Goal: Task Accomplishment & Management: Manage account settings

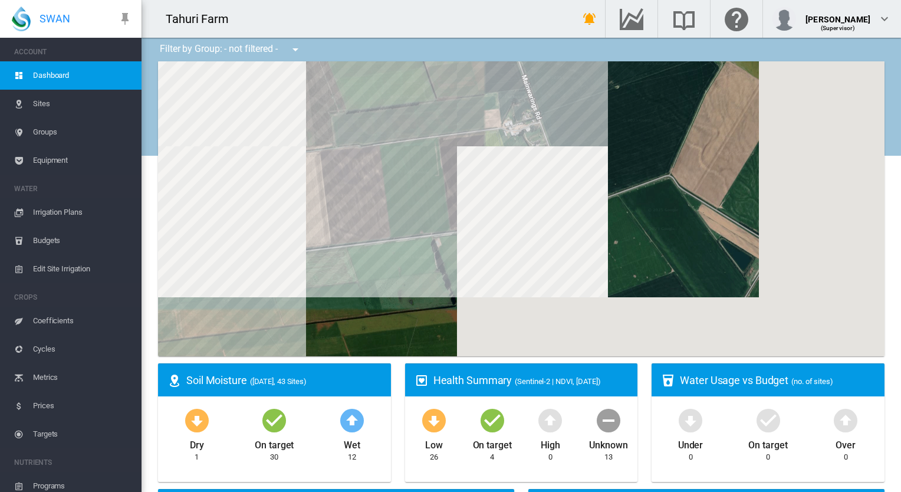
drag, startPoint x: 544, startPoint y: 170, endPoint x: 502, endPoint y: 256, distance: 96.0
click at [502, 256] on div at bounding box center [521, 208] width 726 height 295
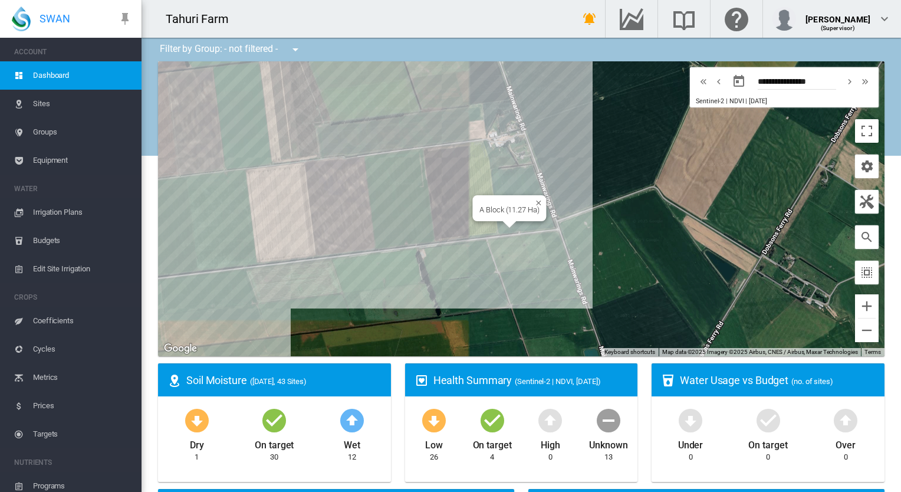
click at [512, 185] on div "A Block (11.27 Ha)" at bounding box center [521, 208] width 726 height 295
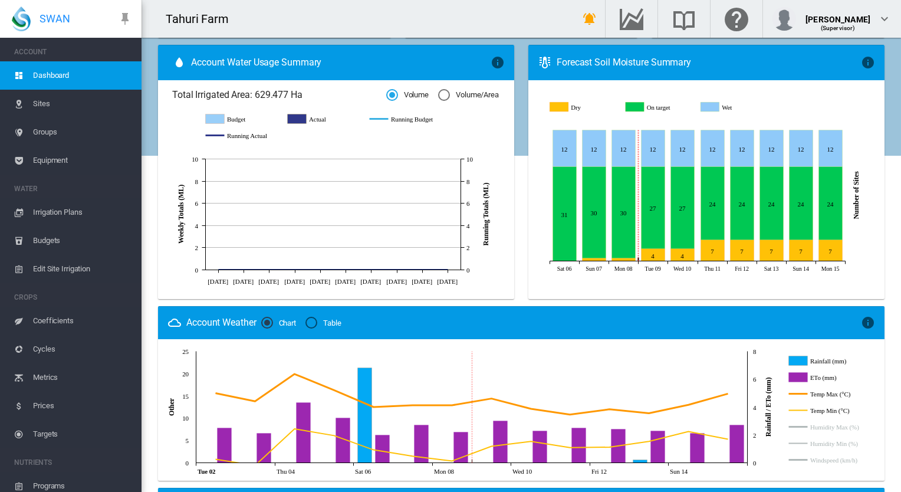
scroll to position [431, 0]
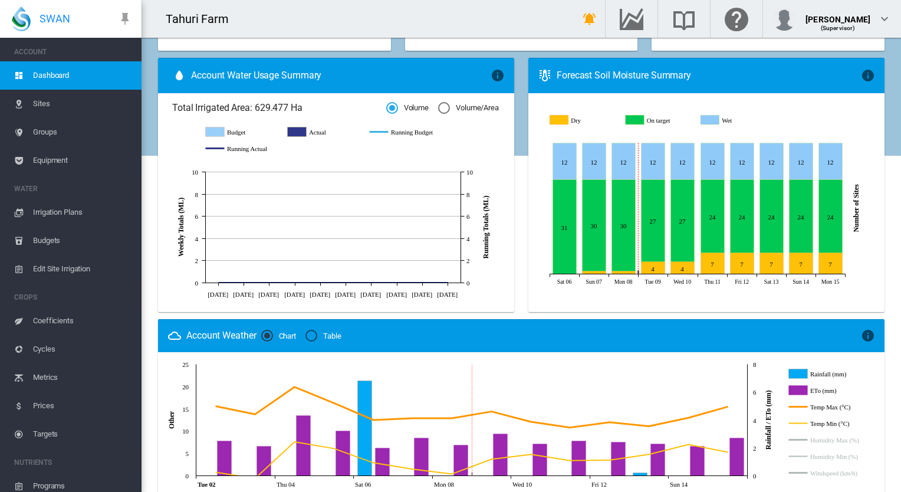
click at [292, 132] on icon "Actual" at bounding box center [297, 131] width 19 height 9
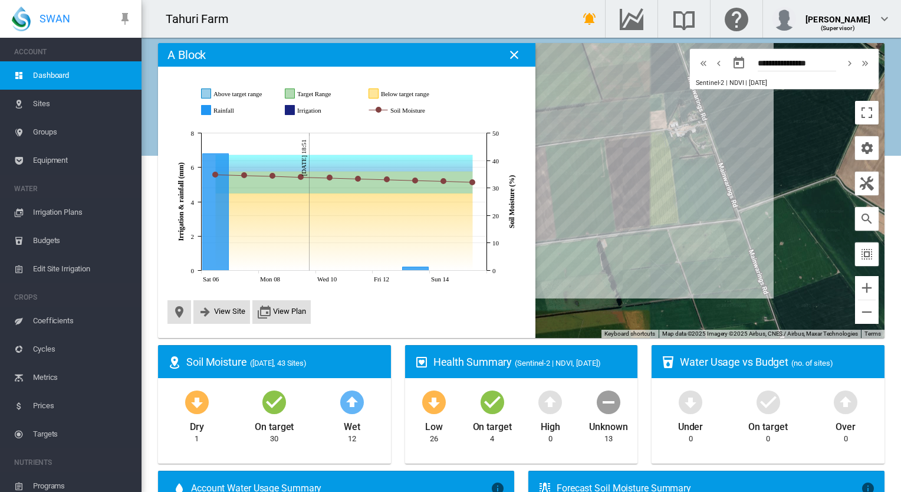
scroll to position [0, 0]
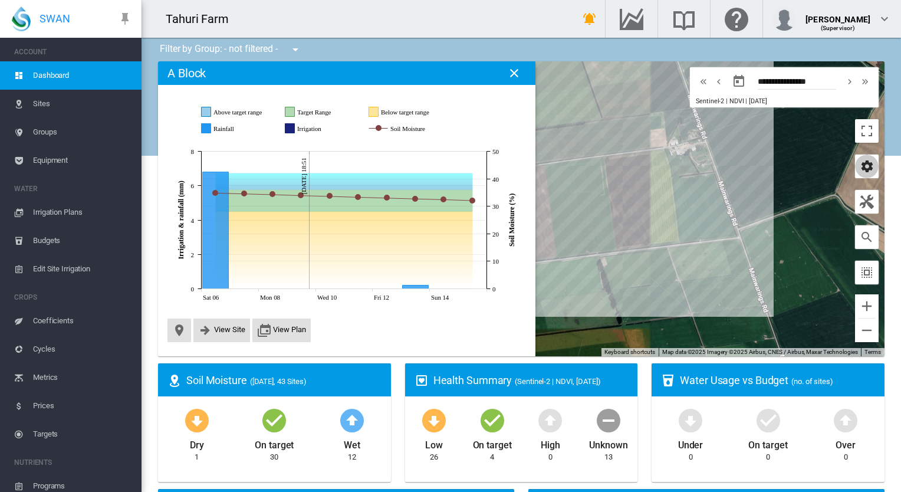
click at [860, 169] on md-icon "icon-cog" at bounding box center [867, 166] width 14 height 14
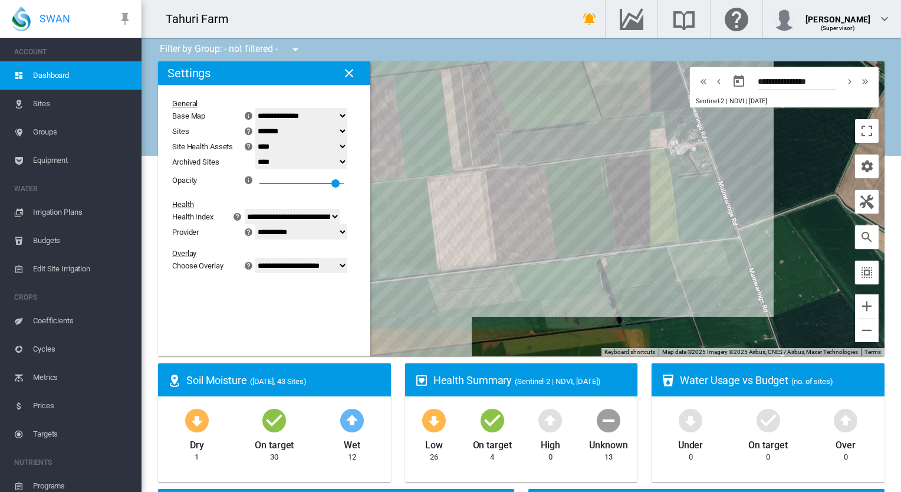
click at [351, 72] on md-icon "icon-close" at bounding box center [349, 73] width 14 height 14
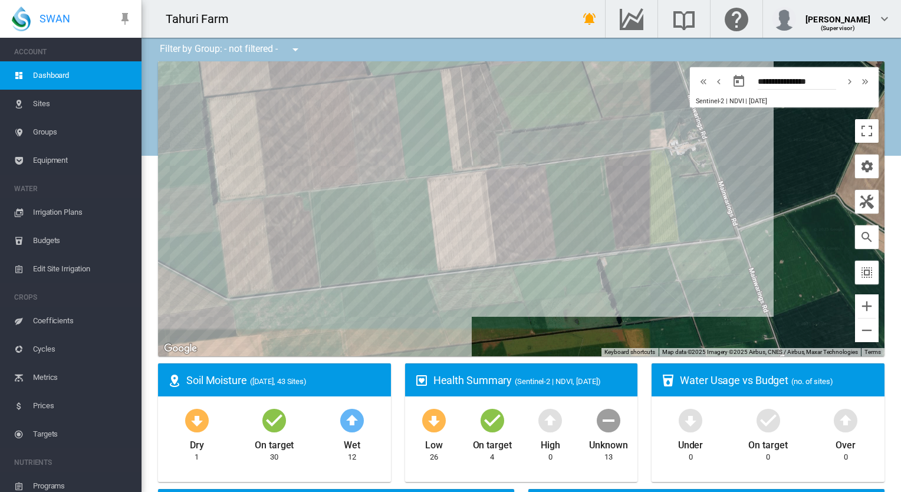
click at [47, 211] on span "Irrigation Plans" at bounding box center [82, 212] width 99 height 28
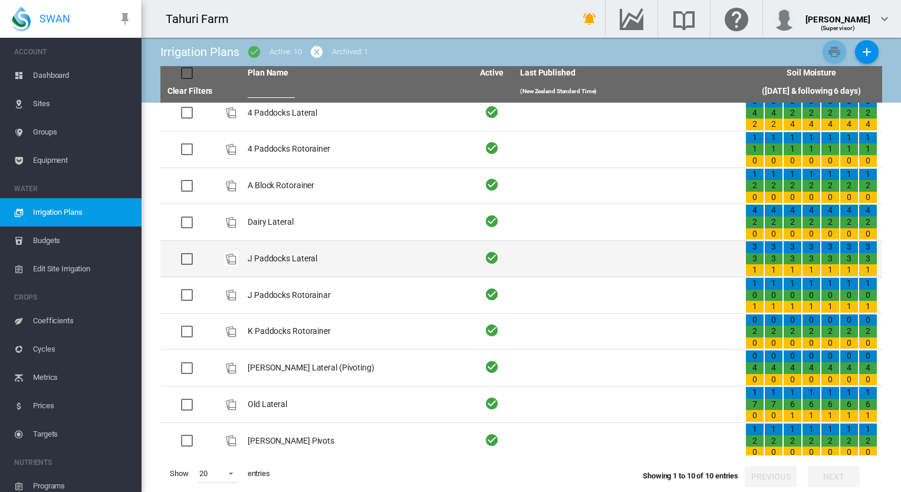
scroll to position [10, 0]
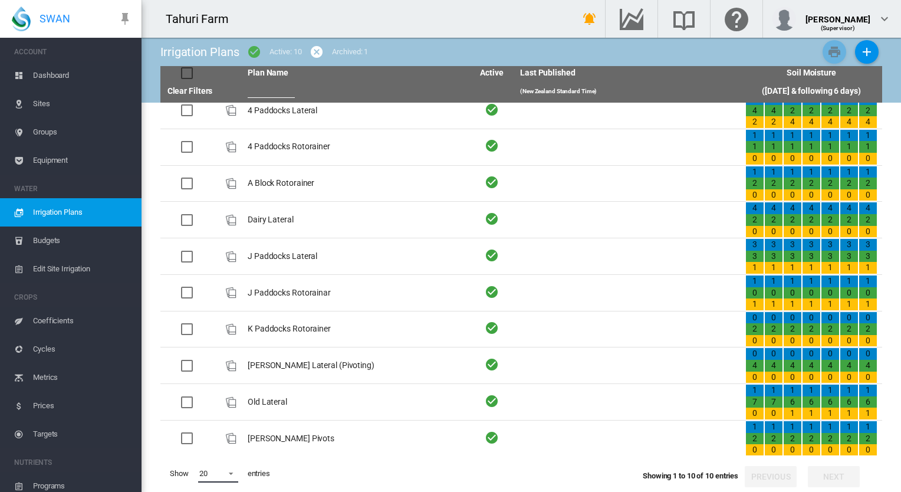
click at [231, 472] on span at bounding box center [227, 472] width 14 height 11
click at [219, 466] on md-option "50" at bounding box center [229, 463] width 80 height 28
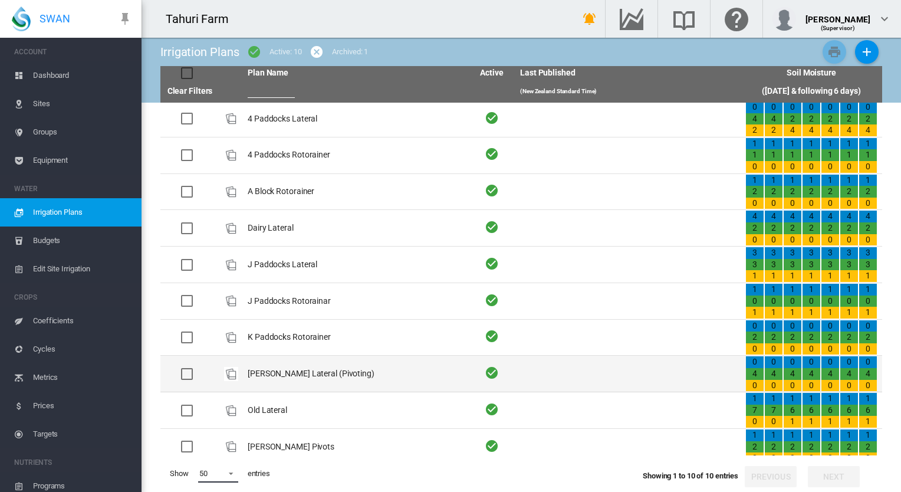
scroll to position [0, 0]
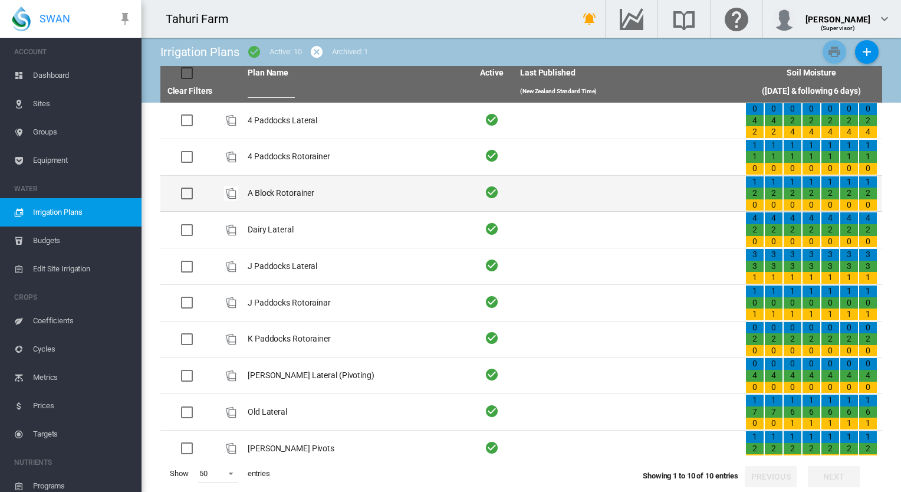
click at [258, 192] on td "A Block Rotorainer" at bounding box center [355, 194] width 225 height 36
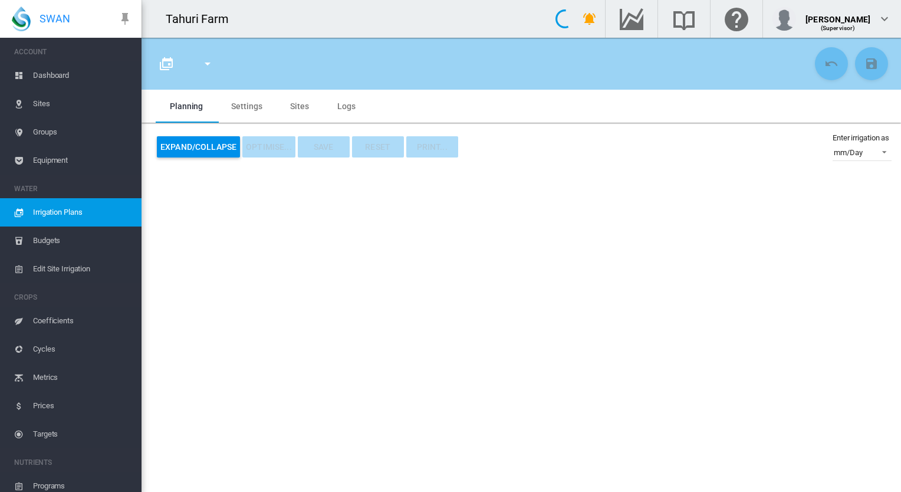
type input "**********"
type input "*"
type input "****"
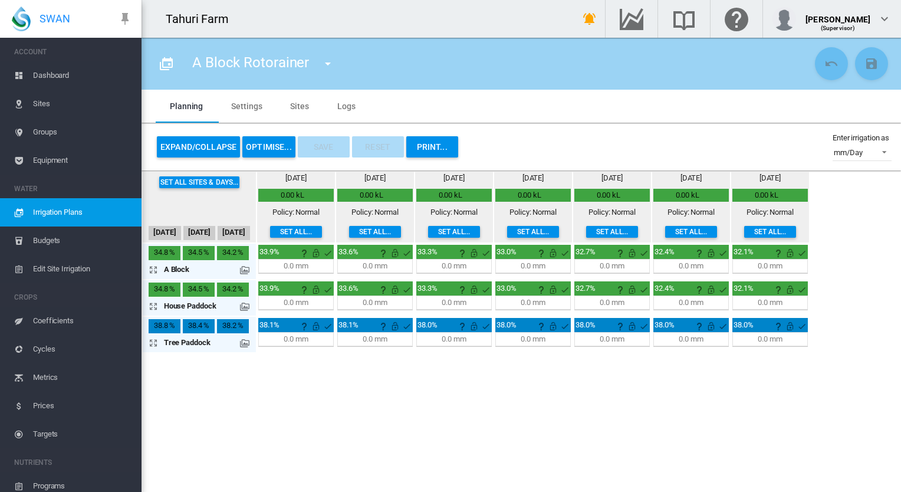
click at [289, 264] on div "0.0 mm" at bounding box center [296, 266] width 24 height 11
click at [289, 256] on div "33.9%" at bounding box center [295, 252] width 75 height 14
click at [294, 266] on div "0.0 mm" at bounding box center [296, 266] width 24 height 11
click at [153, 269] on md-icon "icon-arrow-expand" at bounding box center [156, 269] width 14 height 14
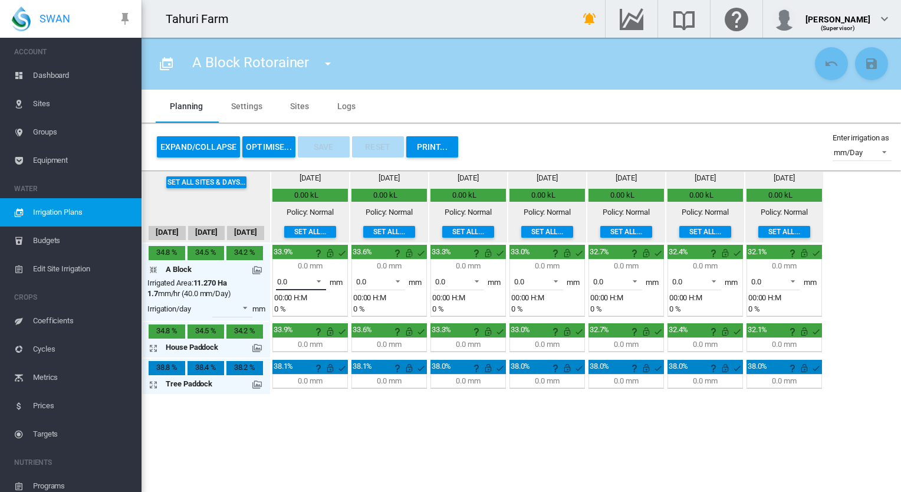
click at [317, 279] on span at bounding box center [315, 280] width 14 height 11
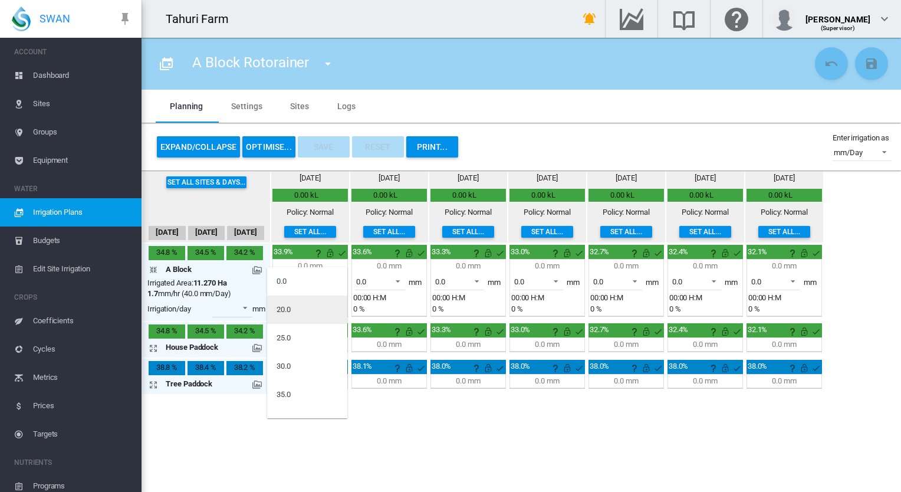
click at [289, 308] on div "20.0" at bounding box center [283, 309] width 14 height 11
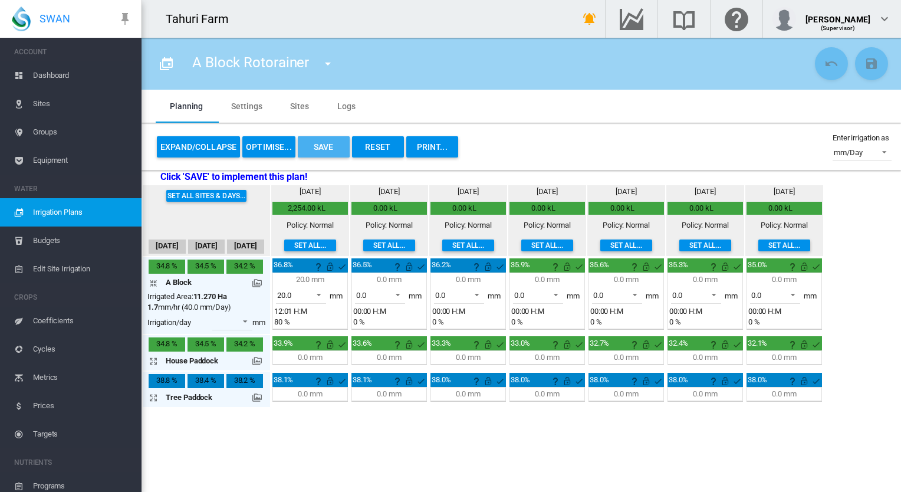
click at [316, 146] on button "Save" at bounding box center [324, 146] width 52 height 21
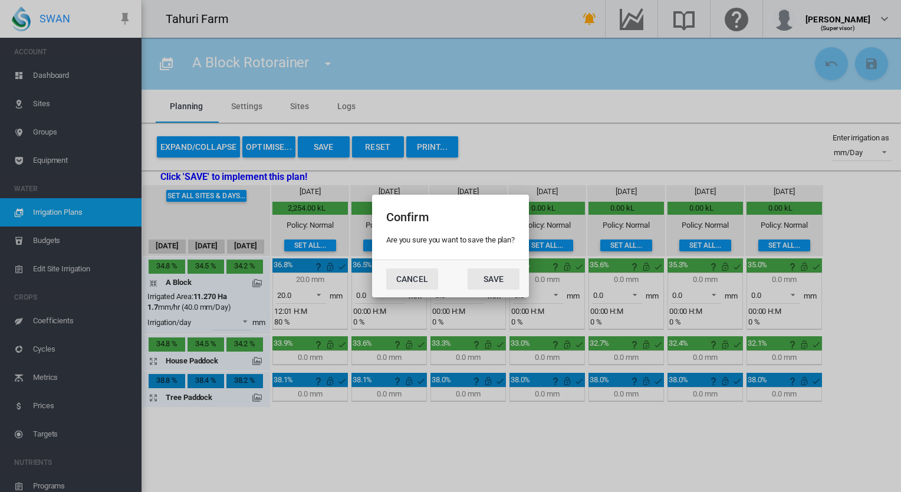
click at [401, 278] on button "Cancel" at bounding box center [412, 278] width 52 height 21
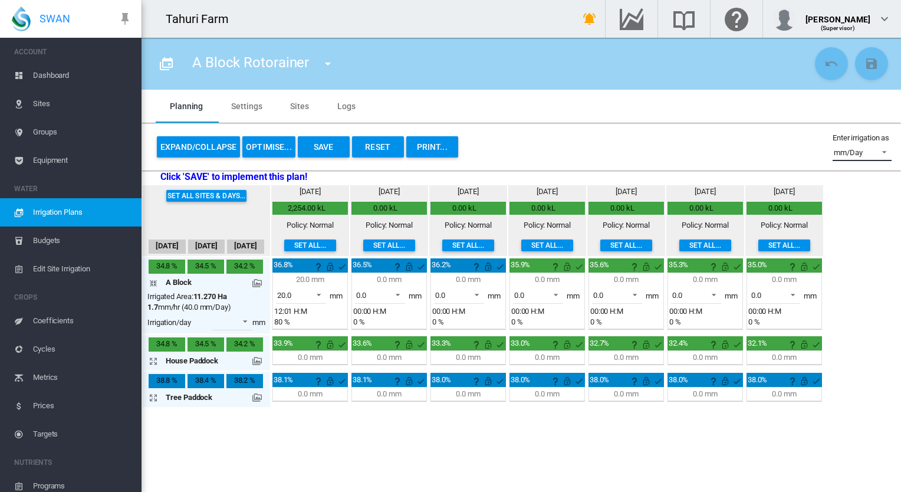
click at [884, 147] on span at bounding box center [881, 151] width 14 height 11
click at [769, 143] on md-backdrop at bounding box center [450, 246] width 901 height 492
click at [34, 237] on span "Budgets" at bounding box center [82, 240] width 99 height 28
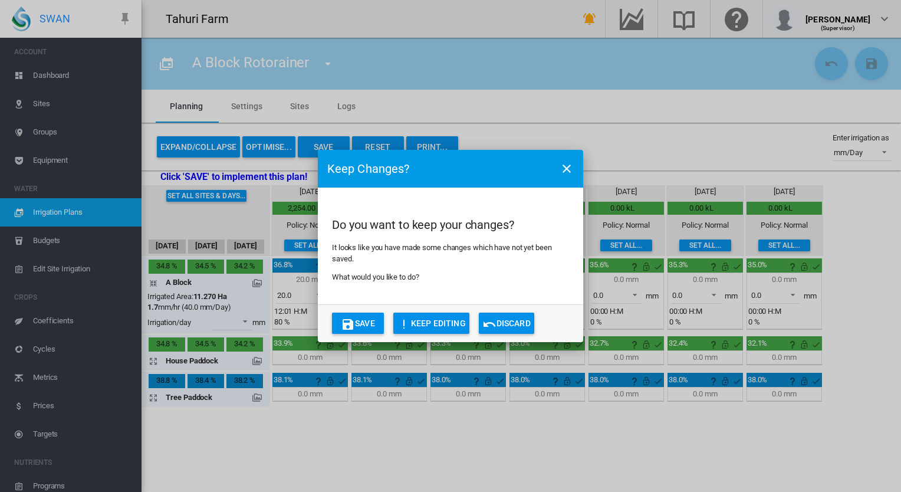
click at [503, 324] on button "Discard" at bounding box center [506, 322] width 55 height 21
